Goal: Information Seeking & Learning: Find specific fact

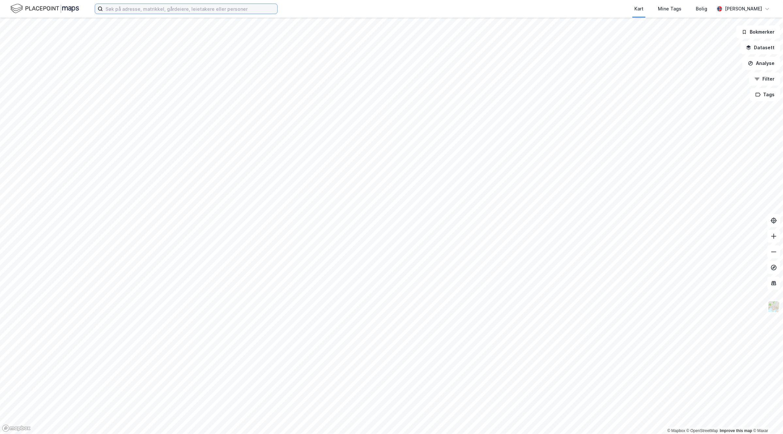
drag, startPoint x: 189, startPoint y: 10, endPoint x: 201, endPoint y: 11, distance: 12.2
click at [189, 9] on input at bounding box center [190, 9] width 174 height 10
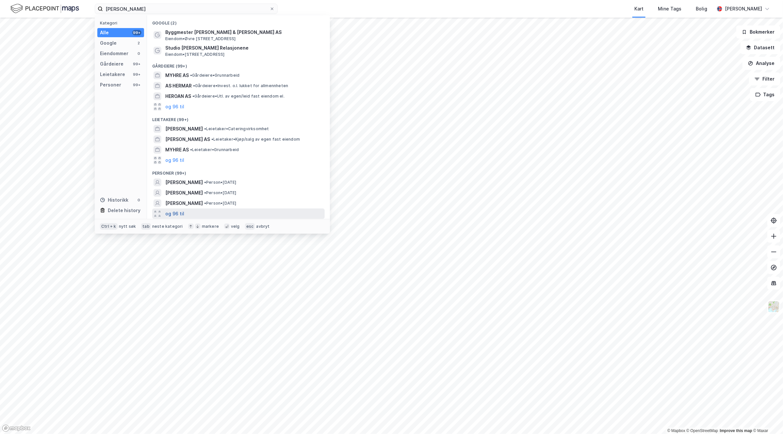
click at [177, 212] on button "og 96 til" at bounding box center [174, 214] width 19 height 8
click at [264, 214] on div "[PERSON_NAME] • Person • 16. des. 1994" at bounding box center [244, 214] width 158 height 8
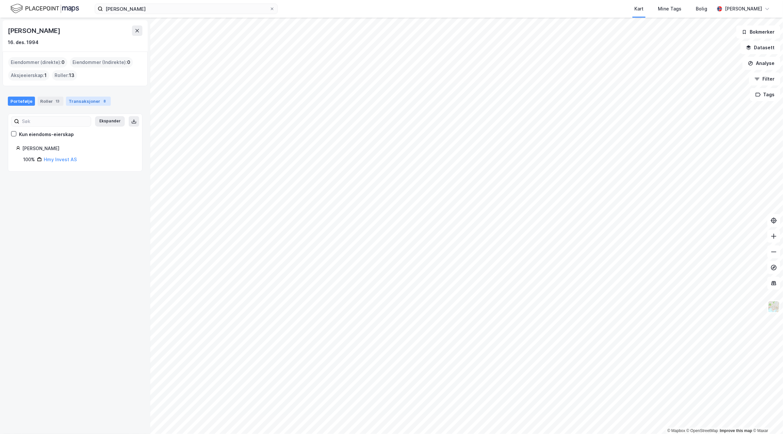
click at [83, 98] on div "Transaksjoner 8" at bounding box center [88, 101] width 45 height 9
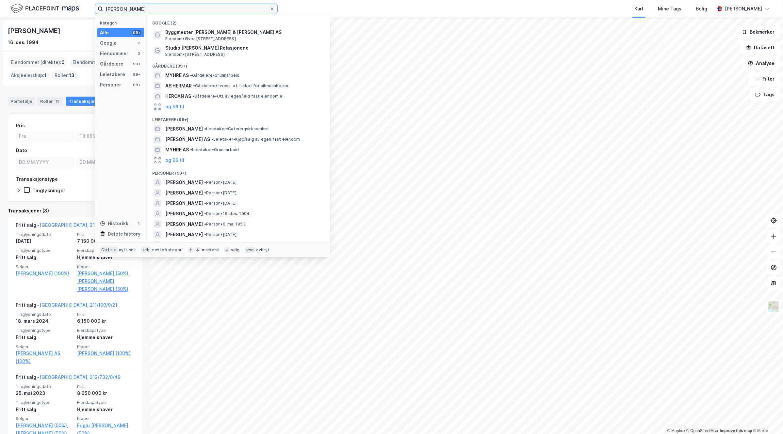
drag, startPoint x: 122, startPoint y: 7, endPoint x: 56, endPoint y: 5, distance: 66.0
click at [56, 5] on div "[PERSON_NAME] Kategori Alle 99+ Google 2 Eiendommer 0 Gårdeiere 99+ Leietakere …" at bounding box center [391, 9] width 783 height 18
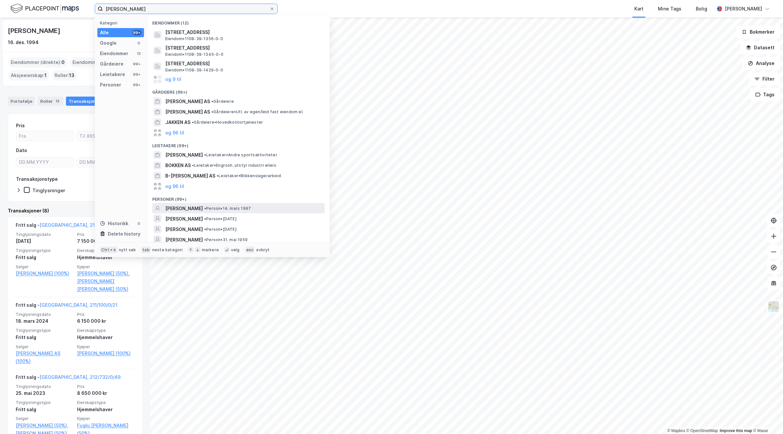
type input "[PERSON_NAME]"
click at [251, 207] on span "• Person • 14. mars 1997" at bounding box center [227, 208] width 47 height 5
